Goal: Navigation & Orientation: Find specific page/section

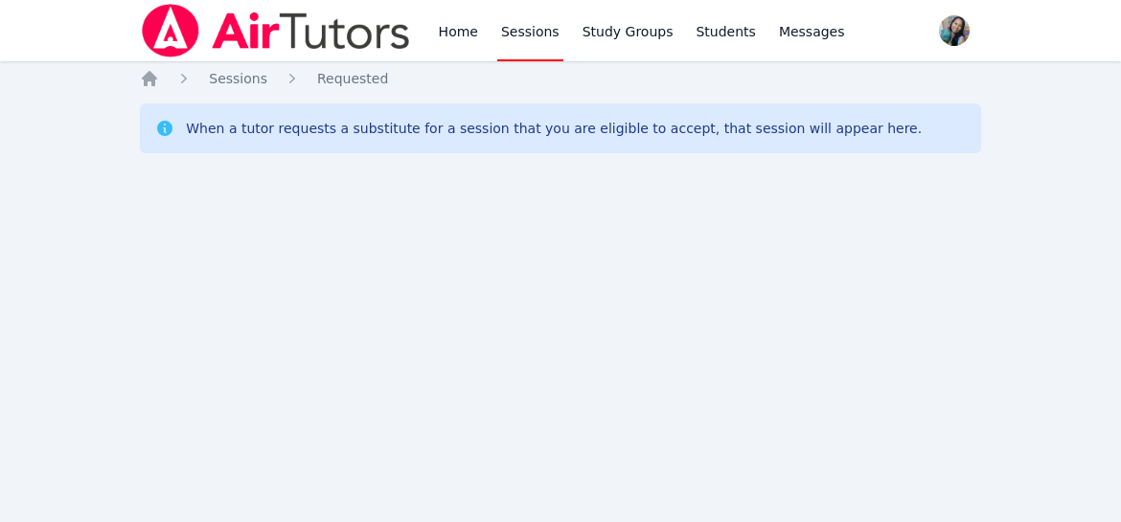
click at [217, 206] on div "Home Sessions Study Groups Students Messages Open user menu Sokha Lee Open main…" at bounding box center [560, 261] width 1121 height 522
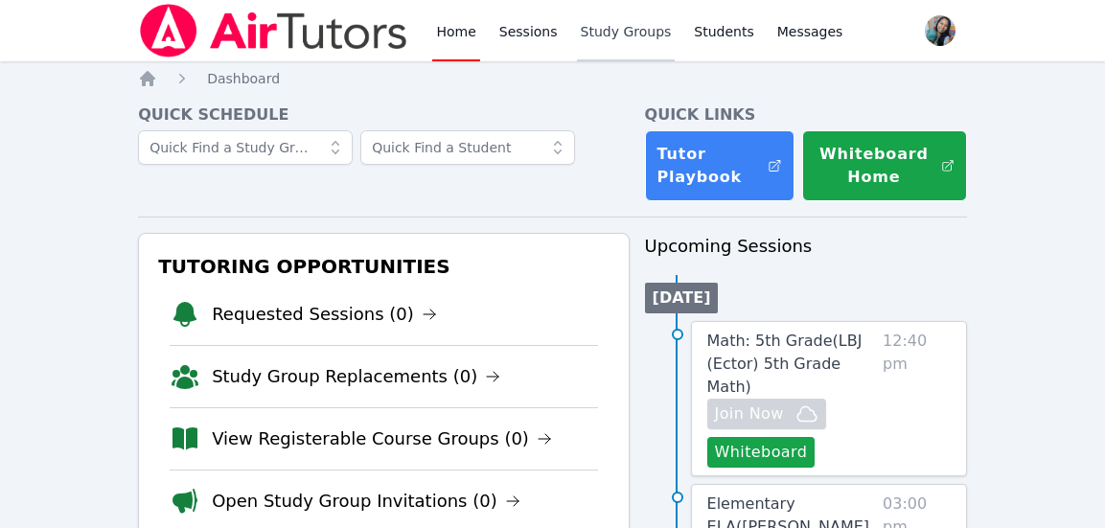
click at [626, 36] on link "Study Groups" at bounding box center [626, 30] width 99 height 61
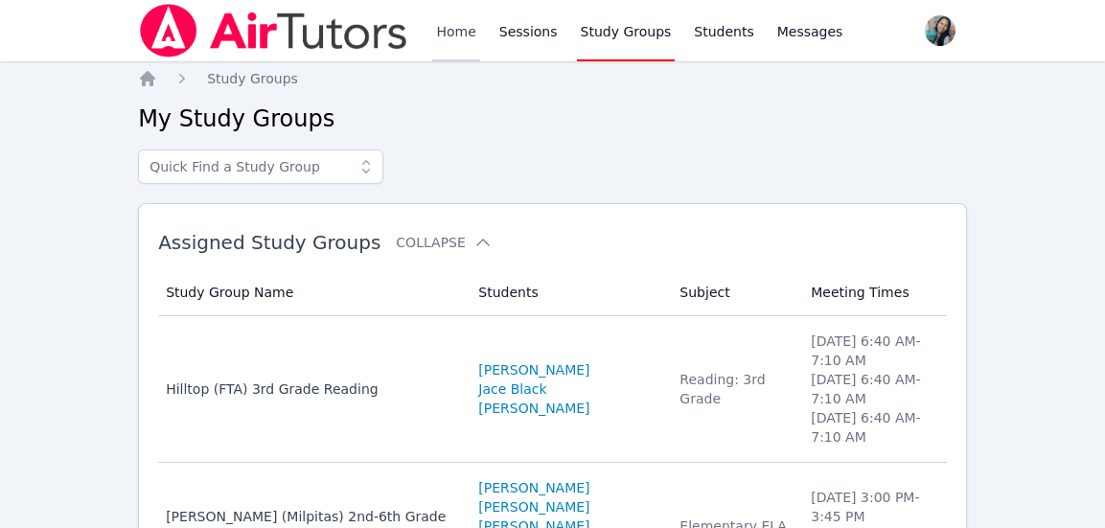
click at [443, 30] on link "Home" at bounding box center [455, 30] width 47 height 61
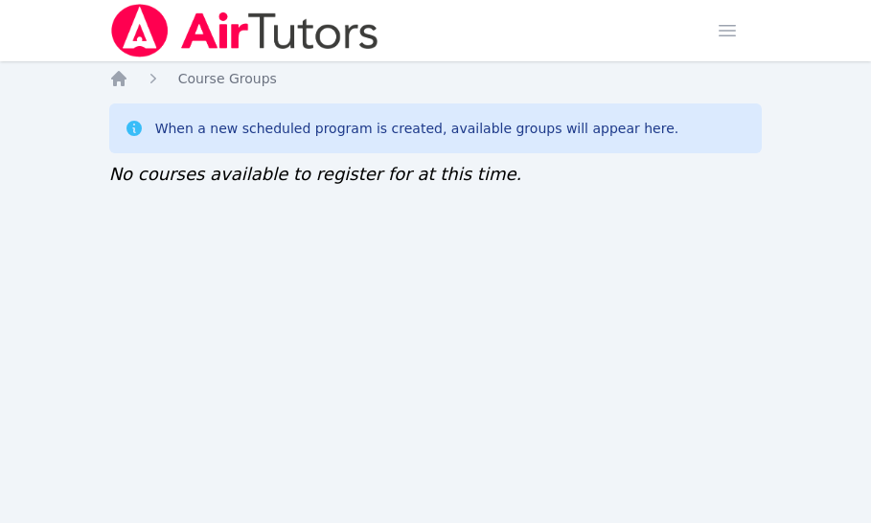
click at [595, 347] on div "Home Sessions Study Groups Students Messages Open user menu Sokha Lee Open main…" at bounding box center [435, 261] width 871 height 523
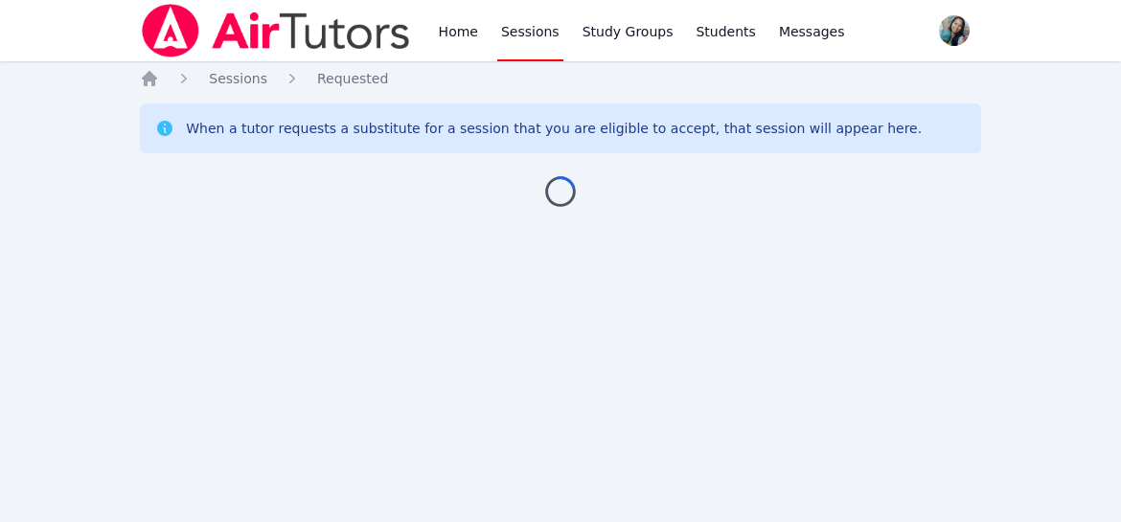
click at [997, 266] on div "Home Sessions Study Groups Students Messages Open user menu [PERSON_NAME] Open …" at bounding box center [560, 261] width 1121 height 522
click at [240, 293] on div "Home Sessions Study Groups Students Messages Open user menu Sokha Lee Open main…" at bounding box center [560, 261] width 1121 height 522
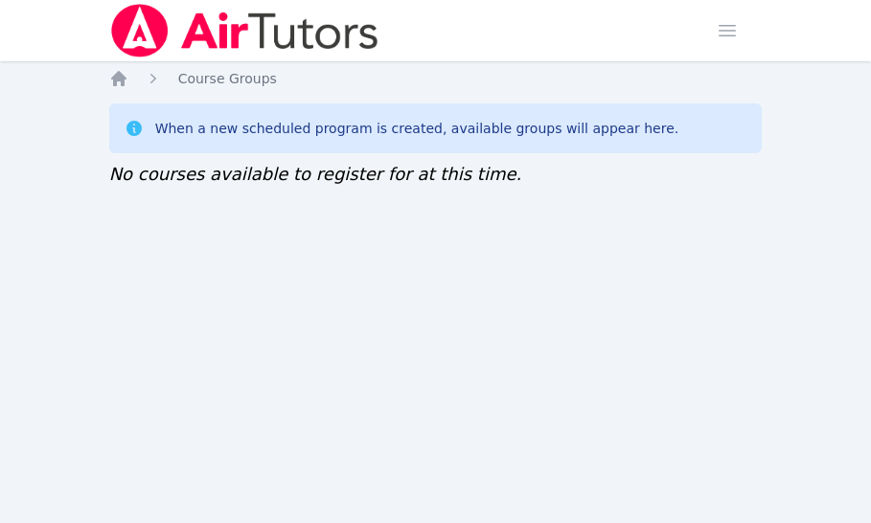
click at [241, 191] on div "Home Course Groups When a new scheduled program is created, available groups wi…" at bounding box center [436, 147] width 654 height 157
